Goal: Information Seeking & Learning: Compare options

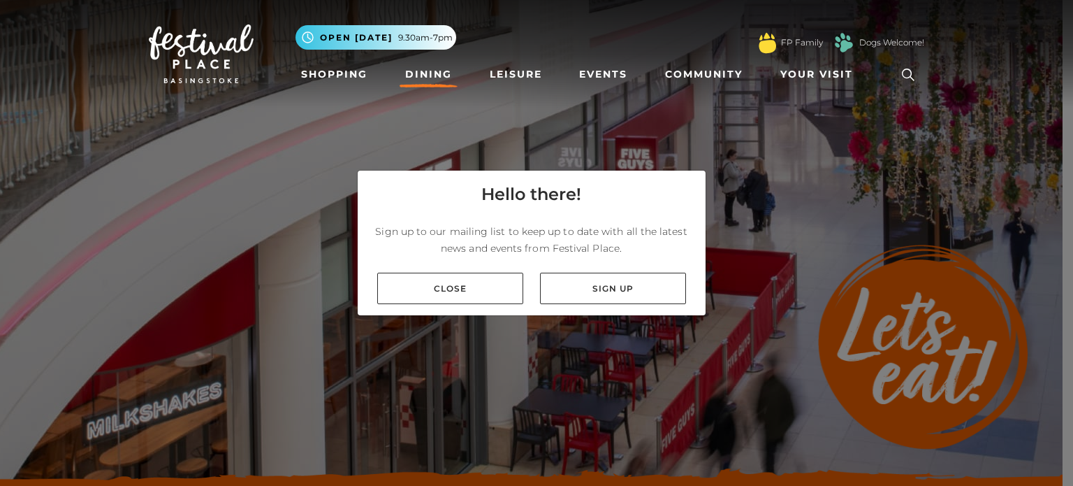
click at [482, 298] on link "Close" at bounding box center [450, 287] width 146 height 31
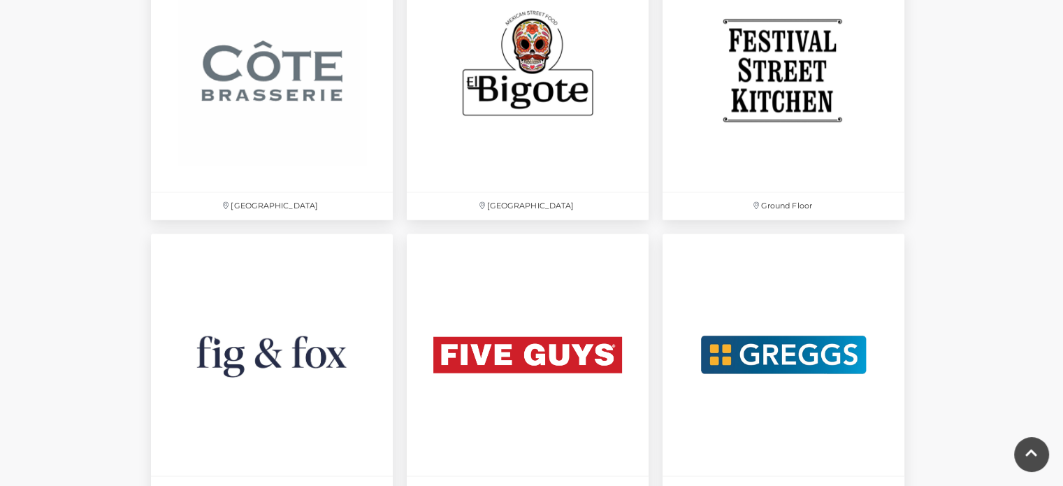
scroll to position [2306, 0]
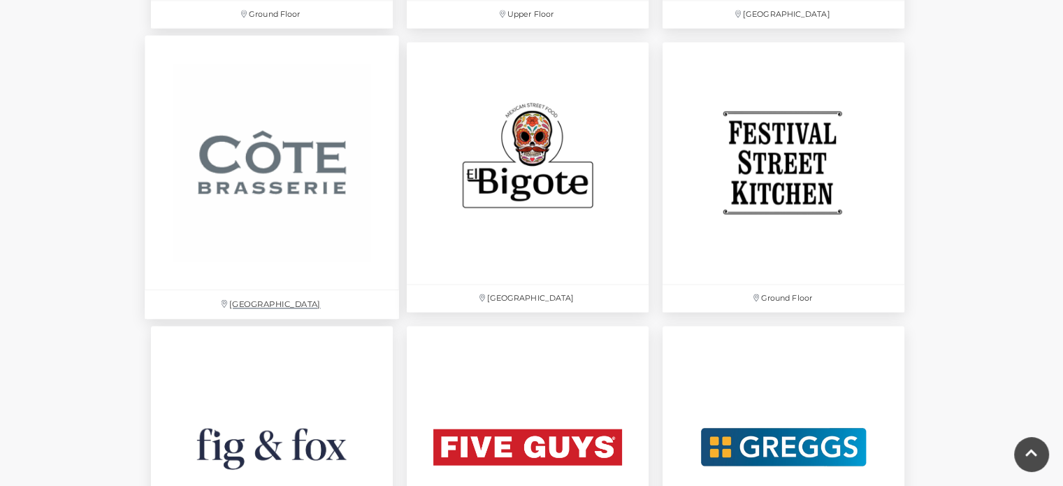
click at [288, 177] on img at bounding box center [272, 162] width 254 height 254
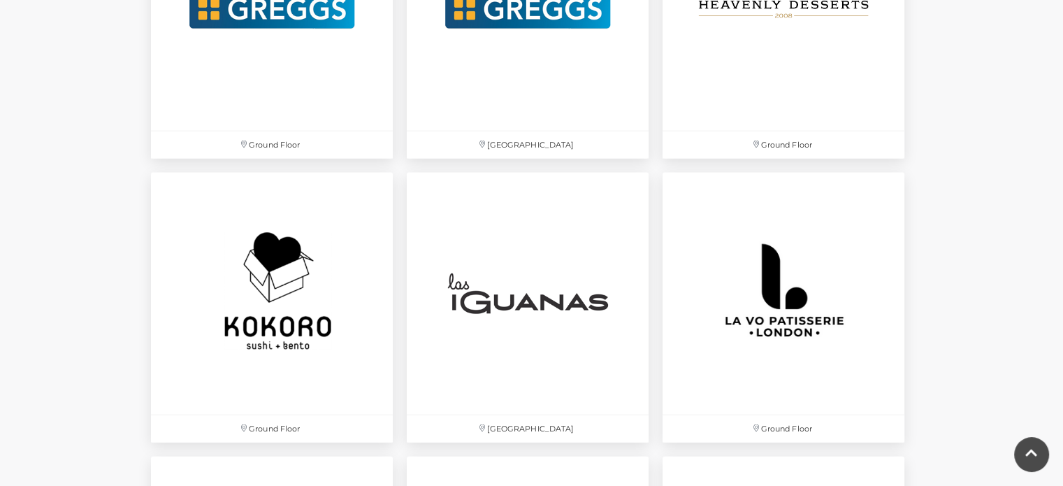
scroll to position [3074, 0]
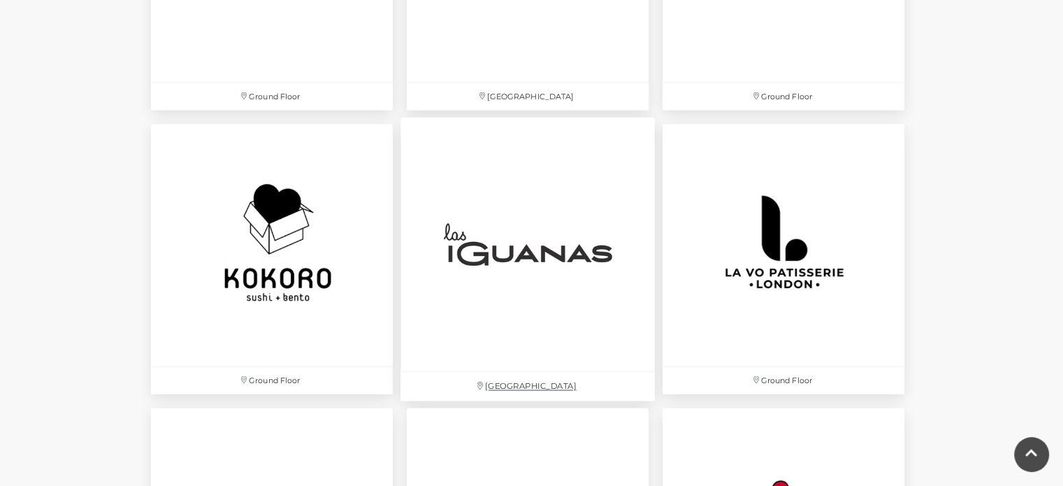
click at [499, 274] on img at bounding box center [527, 244] width 254 height 254
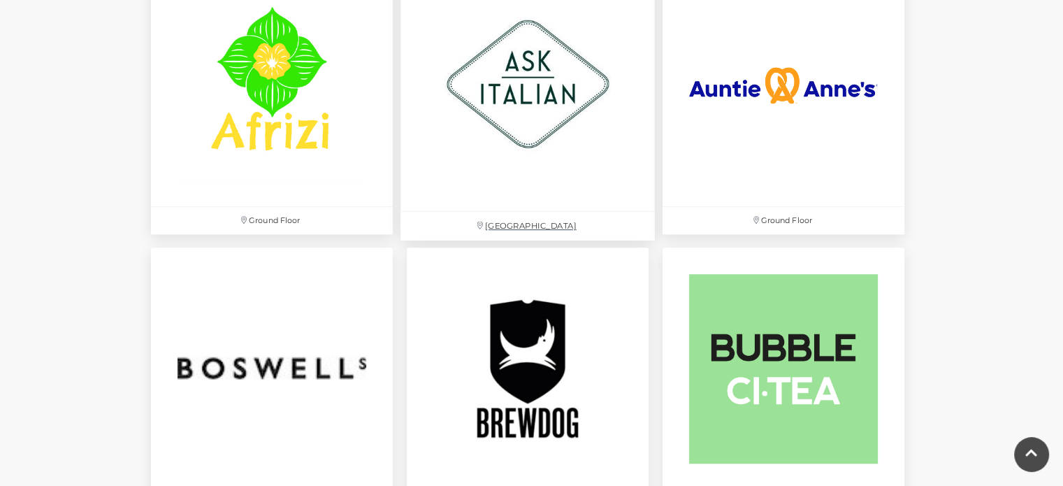
scroll to position [908, 0]
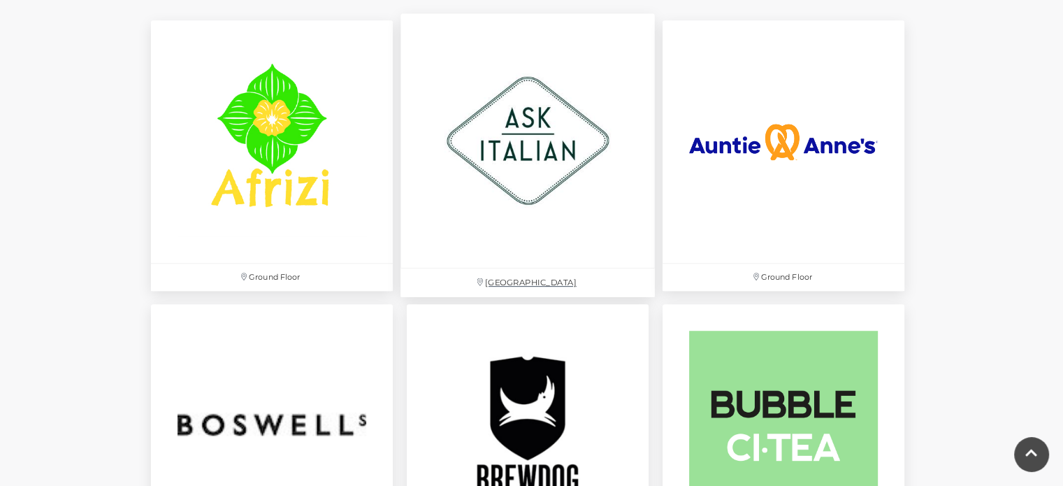
click at [529, 147] on img at bounding box center [527, 141] width 254 height 254
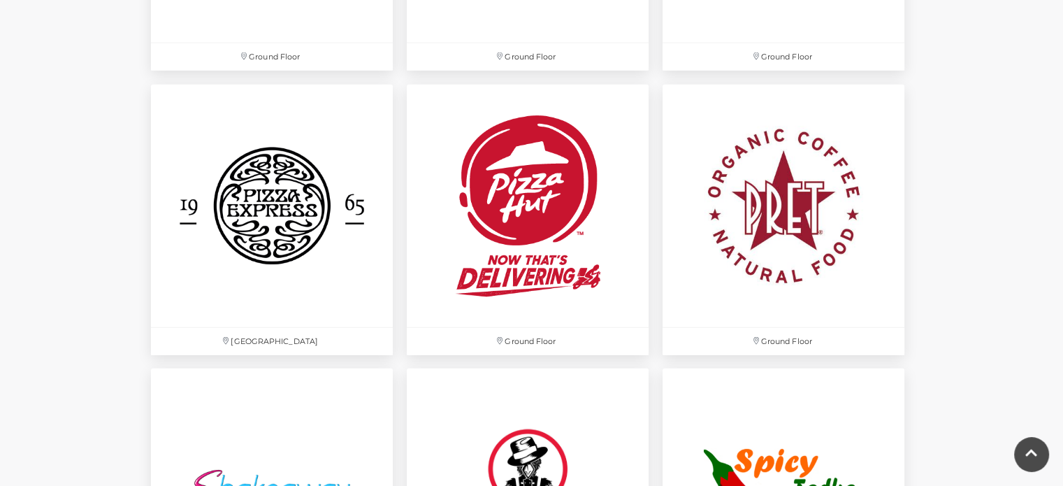
scroll to position [3563, 0]
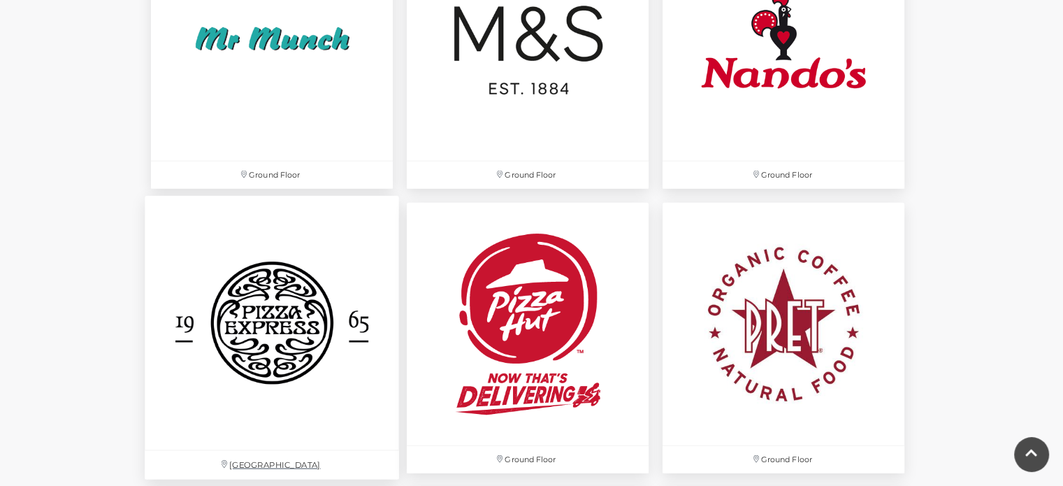
click at [284, 294] on img at bounding box center [272, 323] width 254 height 254
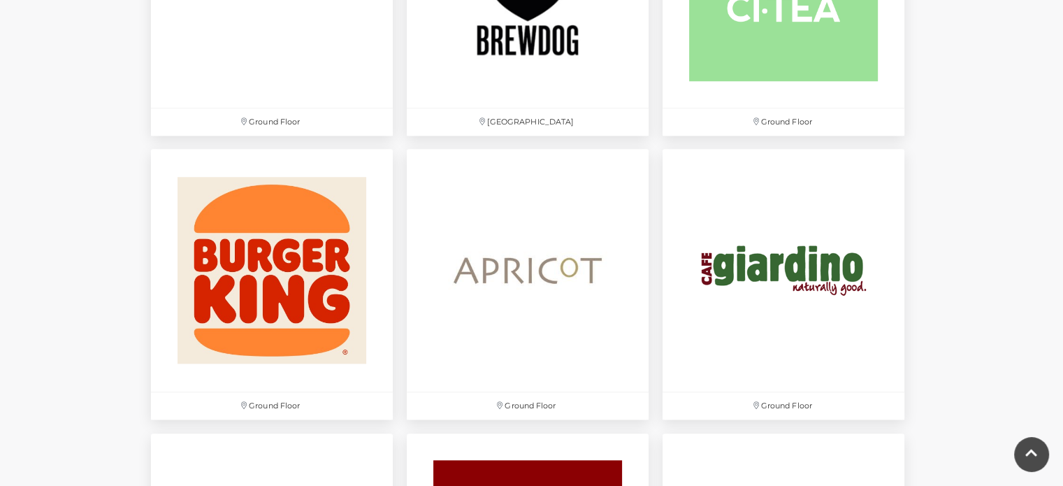
scroll to position [1328, 0]
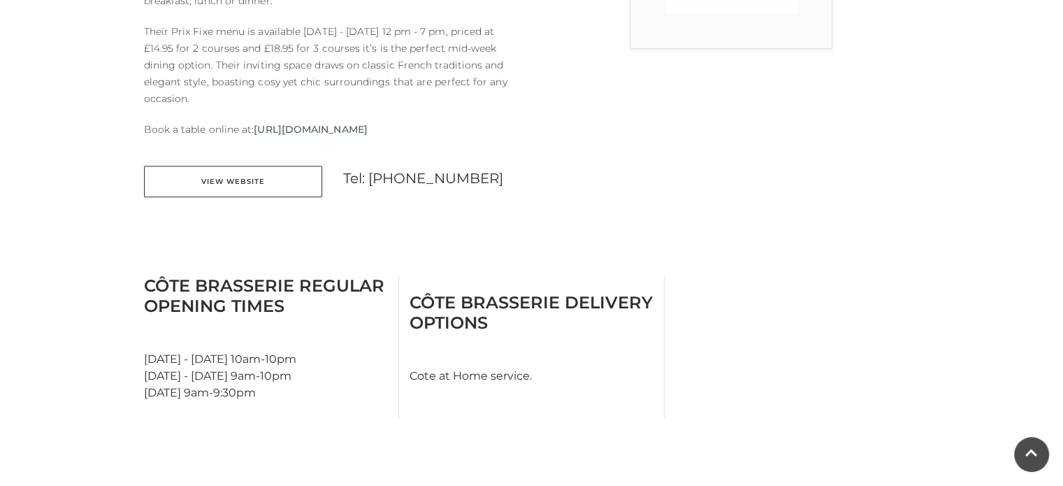
scroll to position [349, 0]
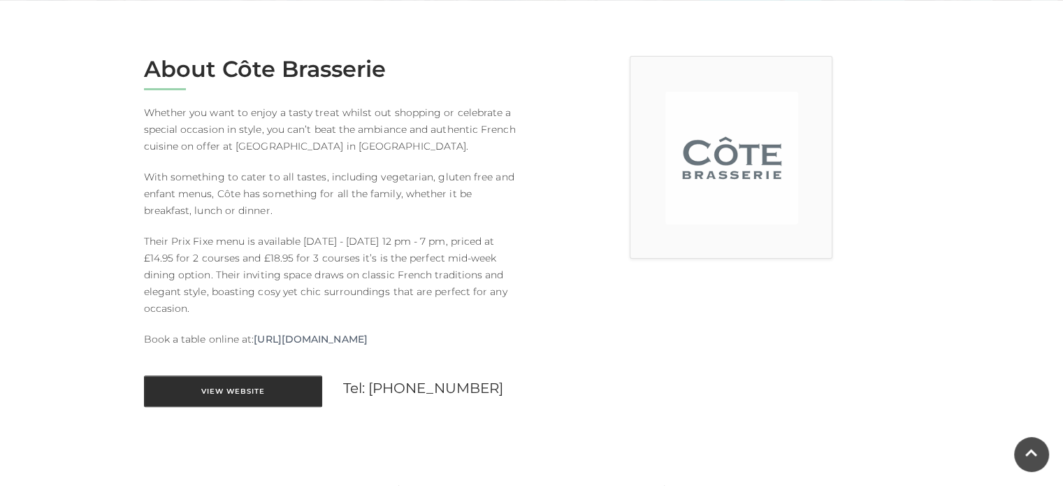
click at [242, 382] on link "View Website" at bounding box center [233, 390] width 178 height 31
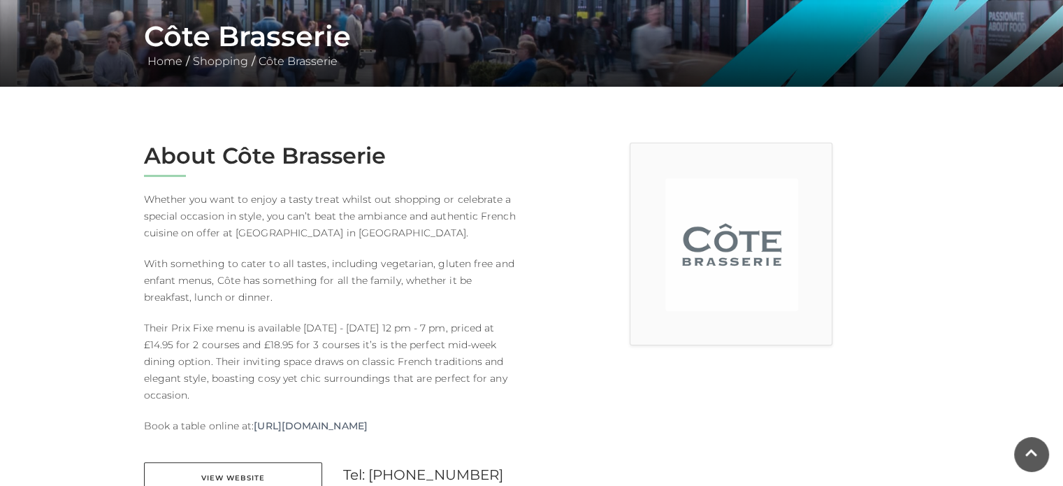
scroll to position [0, 0]
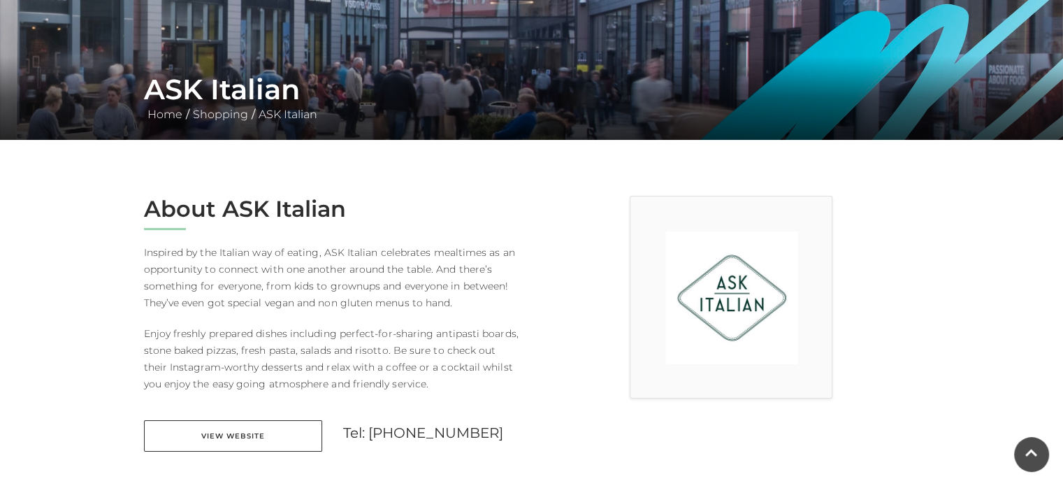
scroll to position [349, 0]
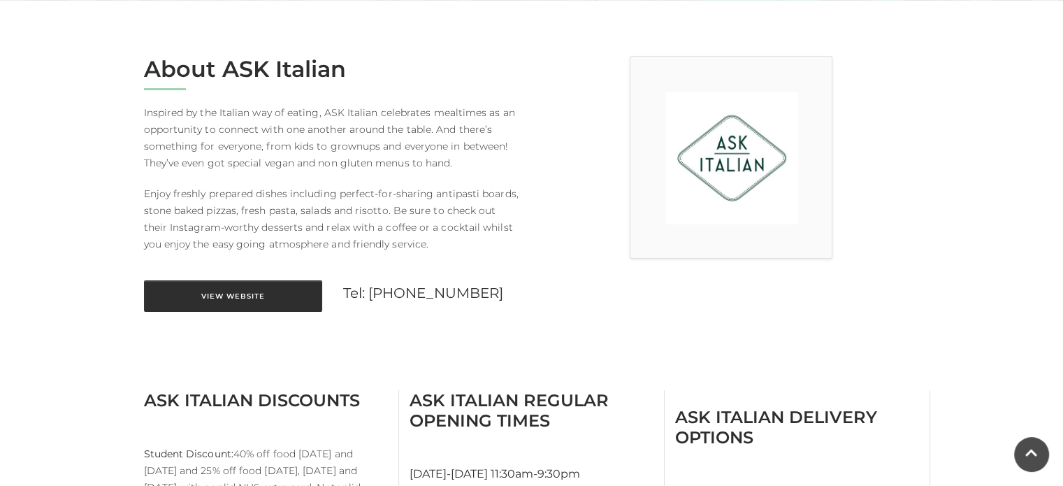
click at [263, 294] on link "View Website" at bounding box center [233, 295] width 178 height 31
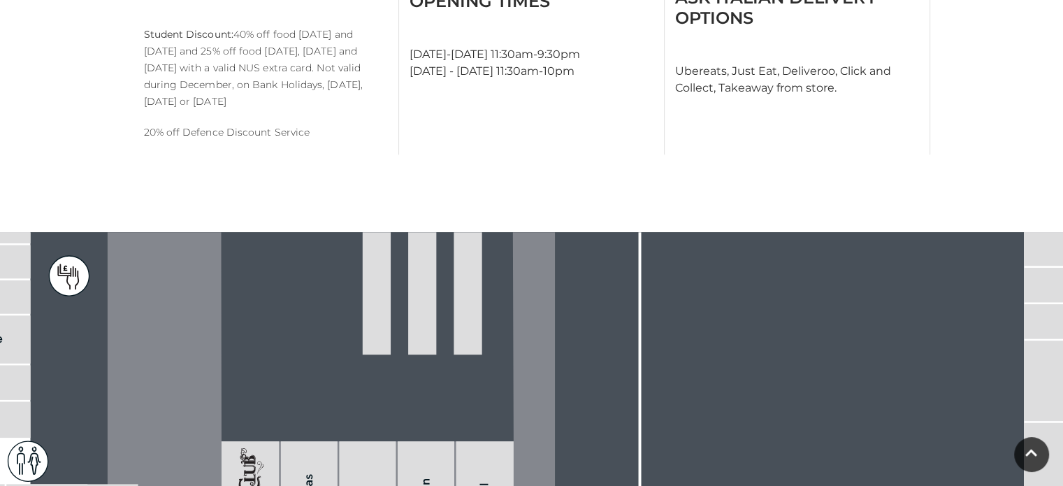
scroll to position [1118, 0]
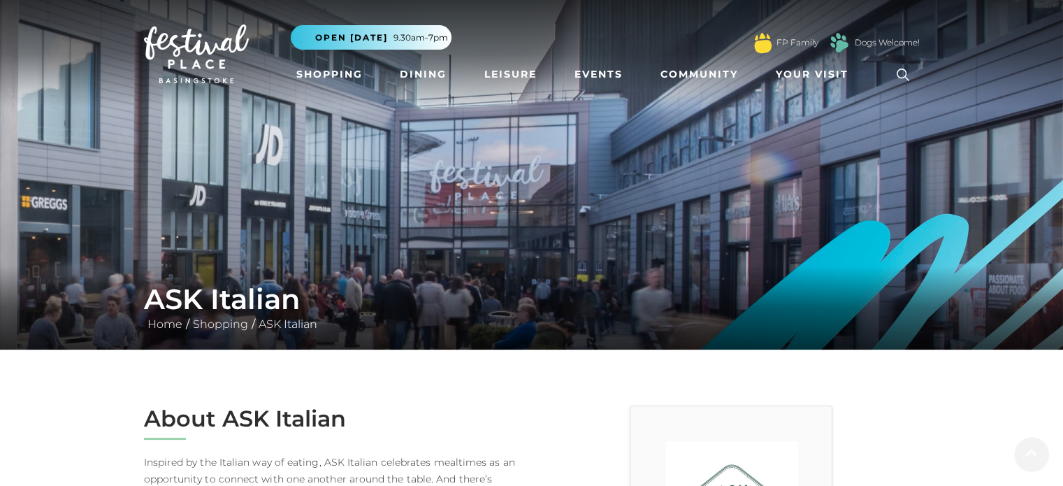
scroll to position [210, 0]
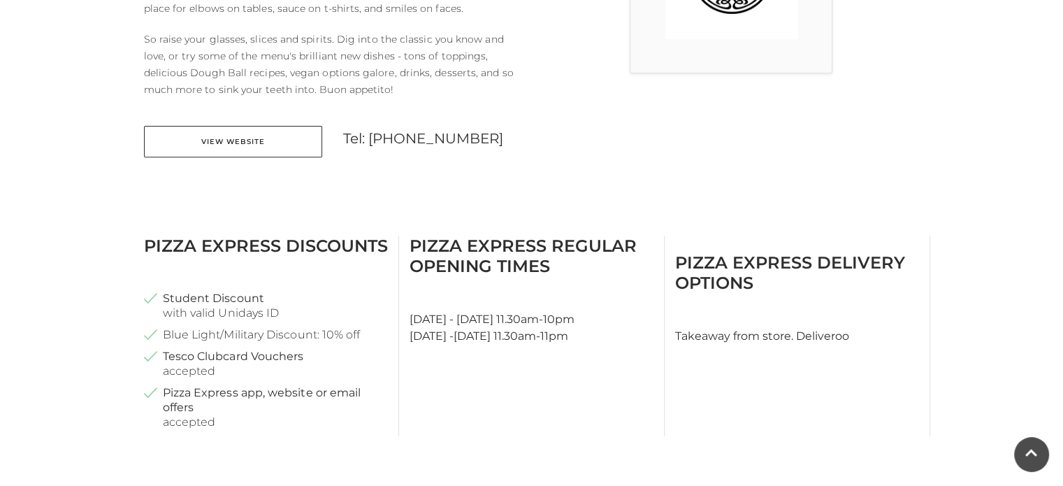
scroll to position [559, 0]
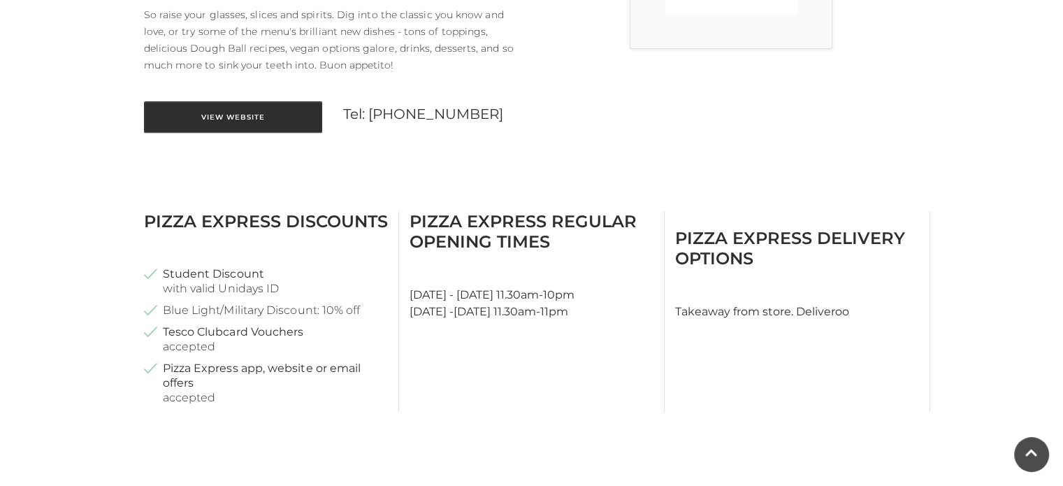
click at [244, 116] on link "View Website" at bounding box center [233, 116] width 178 height 31
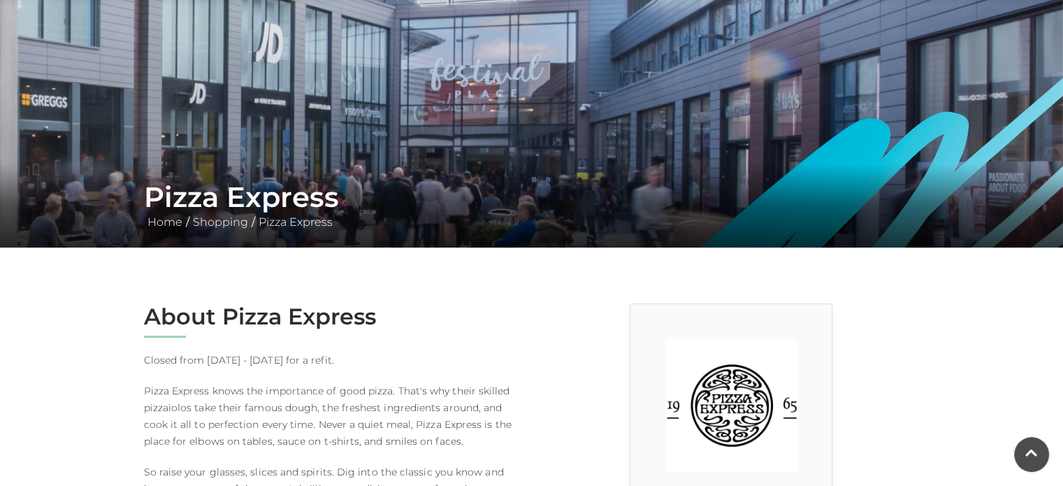
scroll to position [0, 0]
